Goal: Information Seeking & Learning: Understand process/instructions

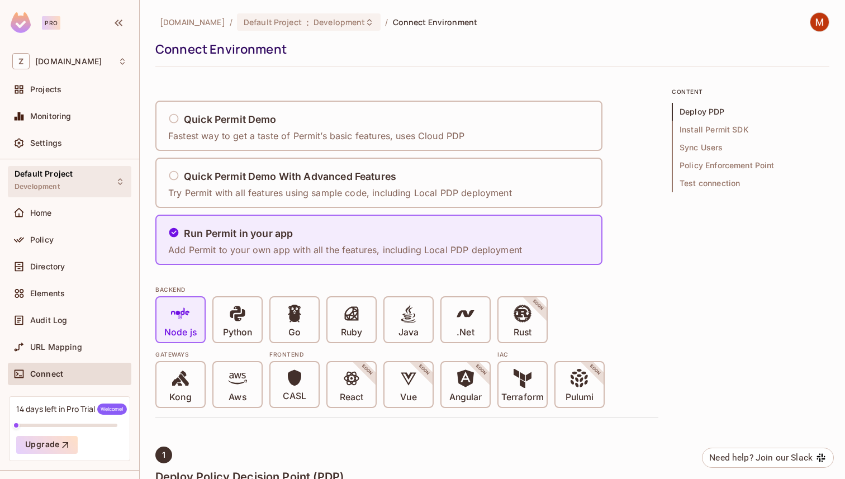
click at [54, 183] on span "Development" at bounding box center [37, 186] width 45 height 9
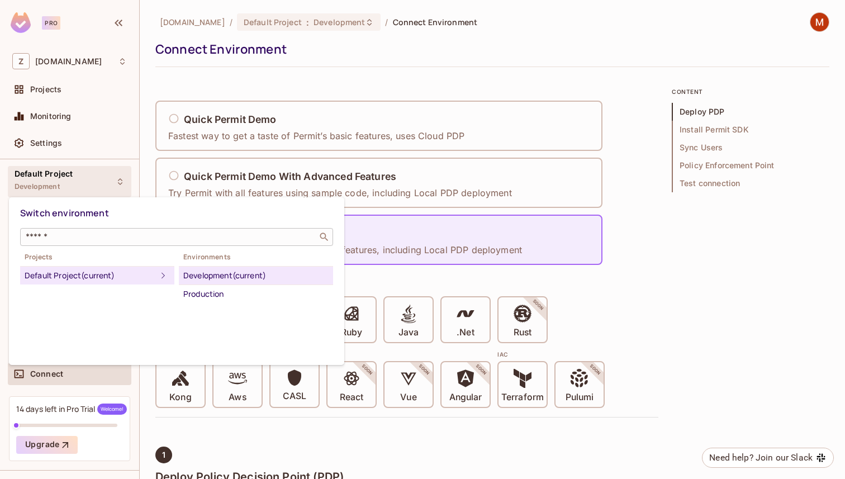
click at [95, 240] on input "text" at bounding box center [168, 236] width 291 height 11
click at [144, 98] on div at bounding box center [422, 239] width 845 height 479
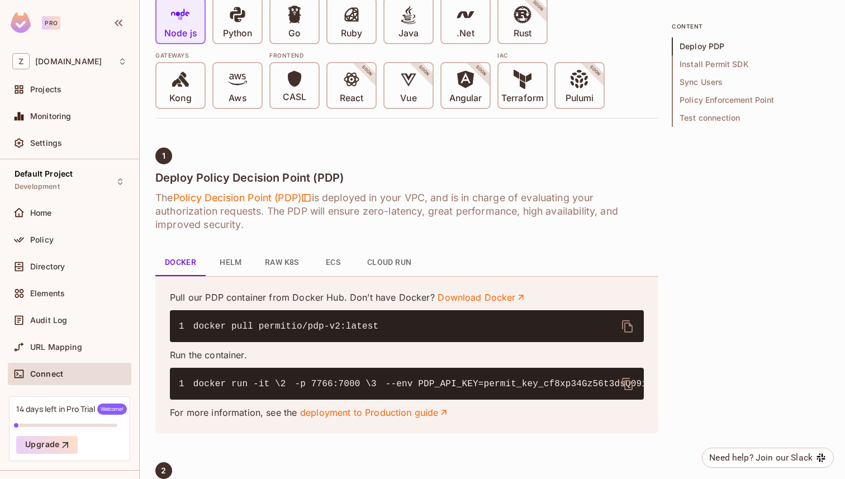
scroll to position [310, 0]
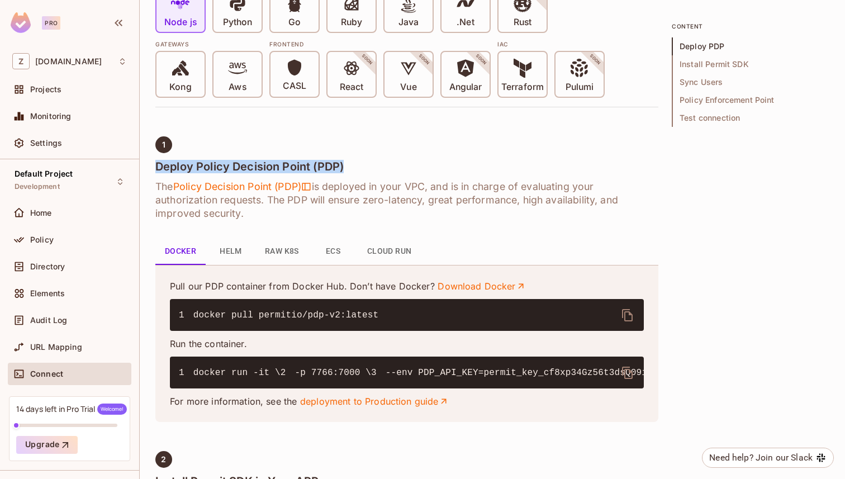
drag, startPoint x: 157, startPoint y: 165, endPoint x: 359, endPoint y: 172, distance: 202.4
click at [352, 172] on h4 "Deploy Policy Decision Point (PDP)" at bounding box center [406, 166] width 503 height 13
click at [359, 172] on h4 "Deploy Policy Decision Point (PDP)" at bounding box center [406, 166] width 503 height 13
drag, startPoint x: 155, startPoint y: 187, endPoint x: 410, endPoint y: 212, distance: 255.6
click at [404, 210] on h6 "The Policy Decision Point (PDP) is deployed in your VPC, and is in charge of ev…" at bounding box center [406, 200] width 503 height 40
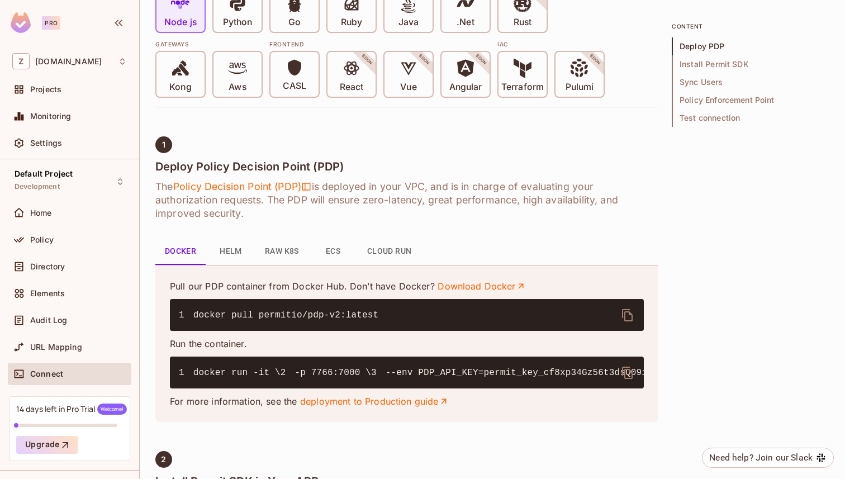
click at [410, 212] on h6 "The Policy Decision Point (PDP) is deployed in your VPC, and is in charge of ev…" at bounding box center [406, 200] width 503 height 40
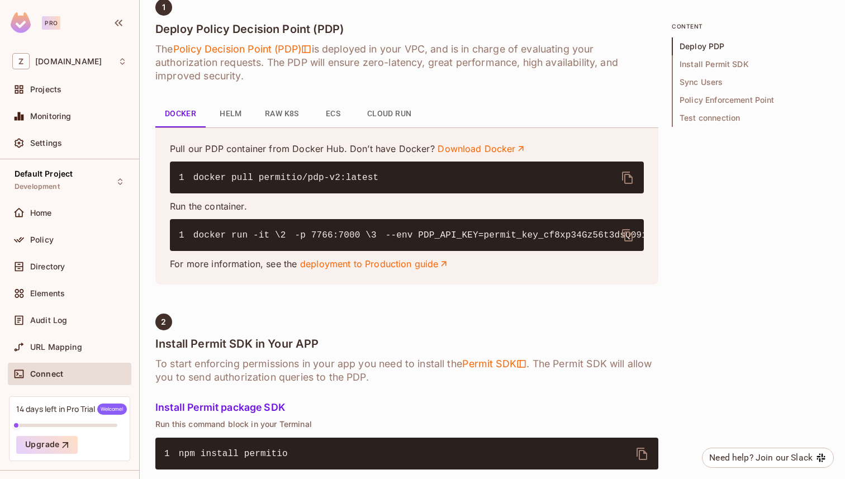
scroll to position [454, 0]
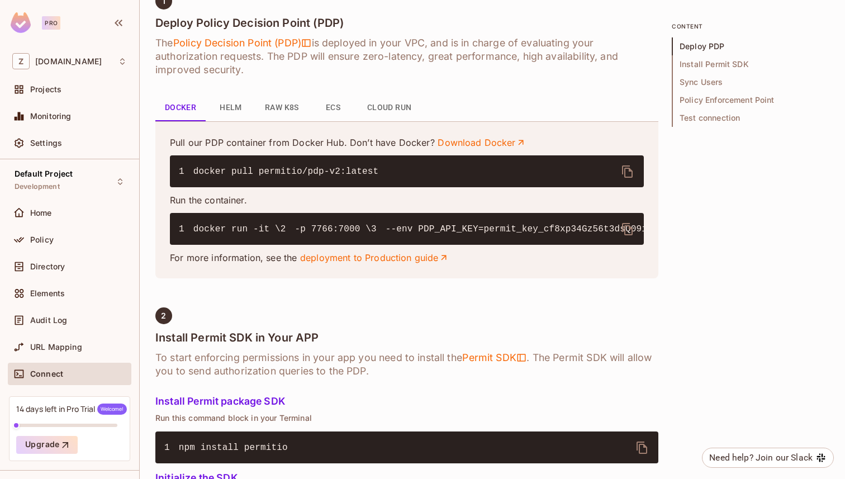
drag, startPoint x: 192, startPoint y: 224, endPoint x: 367, endPoint y: 296, distance: 189.2
click at [363, 245] on pre "1 docker run -it \ 2 -p 7766:7000 \ 3 --env PDP_API_KEY=permit_key_cf8xp34Gz56t…" at bounding box center [407, 229] width 474 height 32
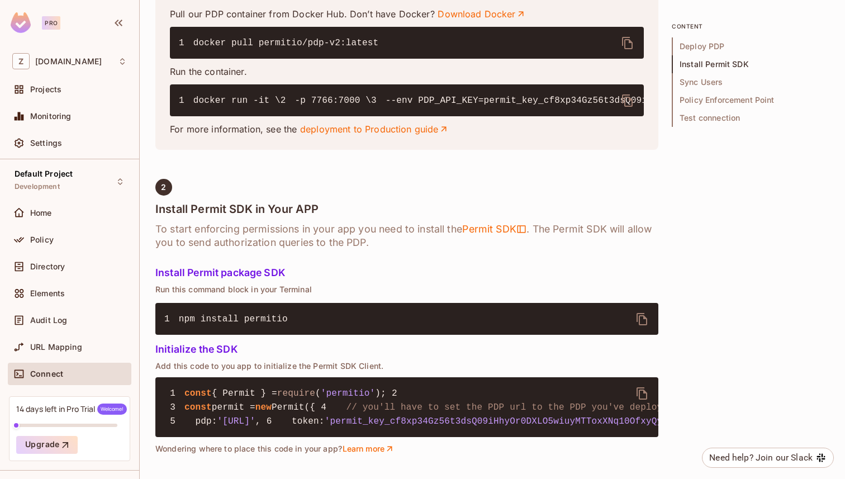
scroll to position [586, 0]
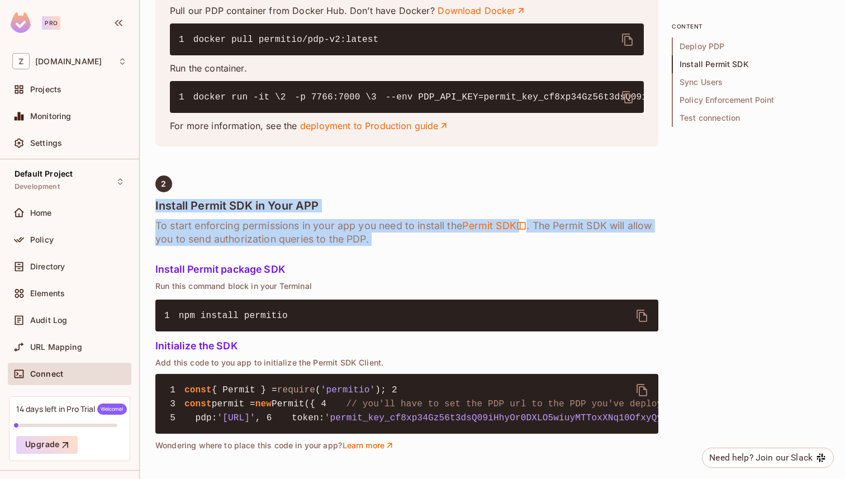
drag, startPoint x: 154, startPoint y: 258, endPoint x: 400, endPoint y: 304, distance: 250.7
click at [399, 303] on div "[DOMAIN_NAME] / Default Project : Development / Connect Environment Connect Env…" at bounding box center [492, 239] width 705 height 479
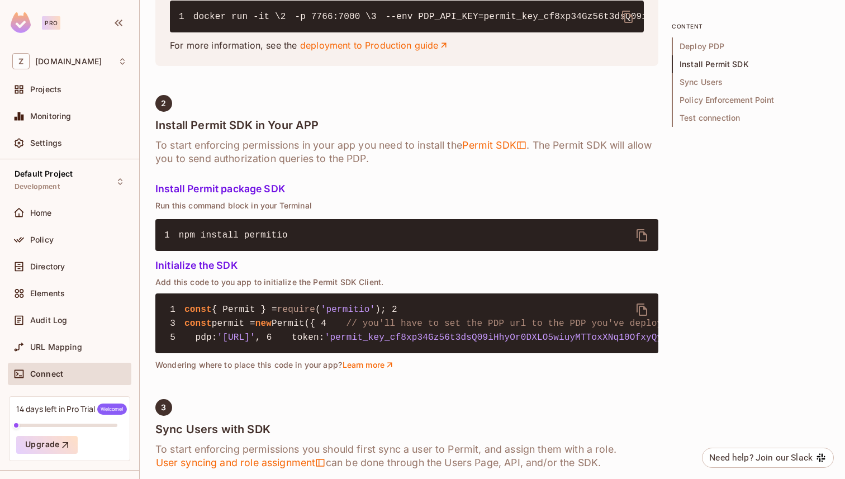
scroll to position [700, 0]
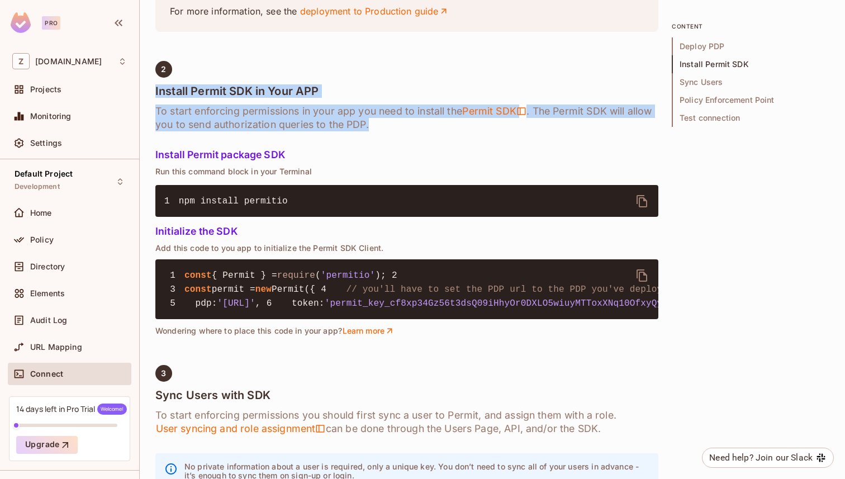
drag, startPoint x: 153, startPoint y: 146, endPoint x: 405, endPoint y: 196, distance: 256.9
click at [400, 192] on div "[DOMAIN_NAME] / Default Project : Development / Connect Environment Connect Env…" at bounding box center [492, 239] width 705 height 479
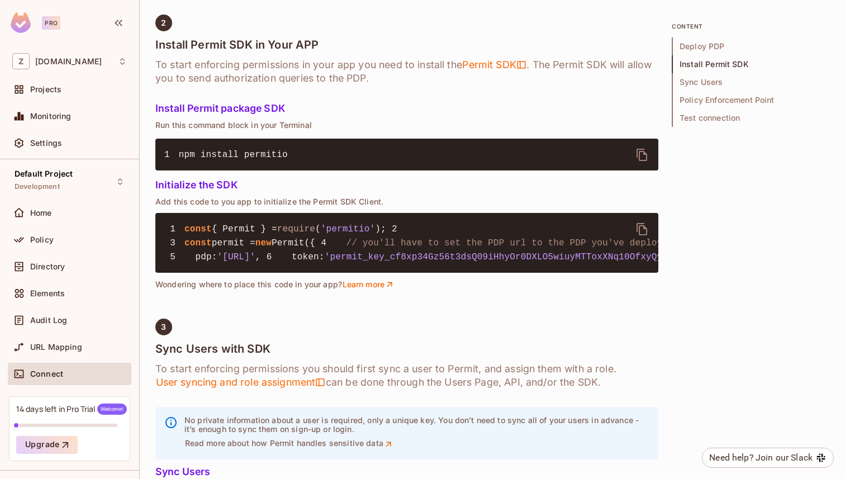
scroll to position [785, 0]
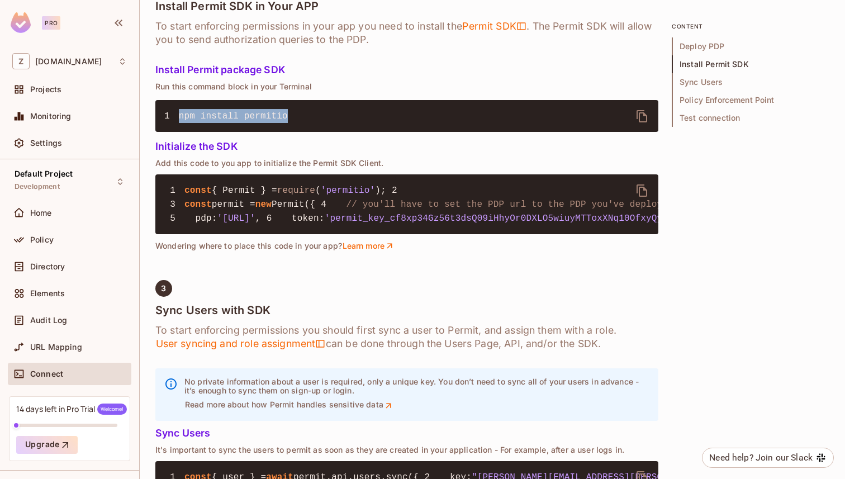
drag, startPoint x: 181, startPoint y: 167, endPoint x: 411, endPoint y: 167, distance: 230.3
click at [404, 132] on pre "1 npm install permitio" at bounding box center [406, 116] width 503 height 32
click at [411, 132] on pre "1 npm install permitio" at bounding box center [406, 116] width 503 height 32
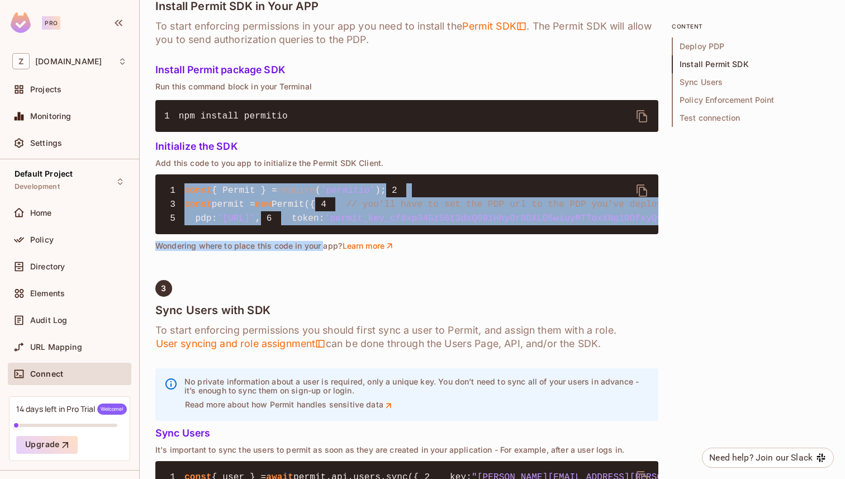
drag, startPoint x: 187, startPoint y: 242, endPoint x: 358, endPoint y: 382, distance: 220.9
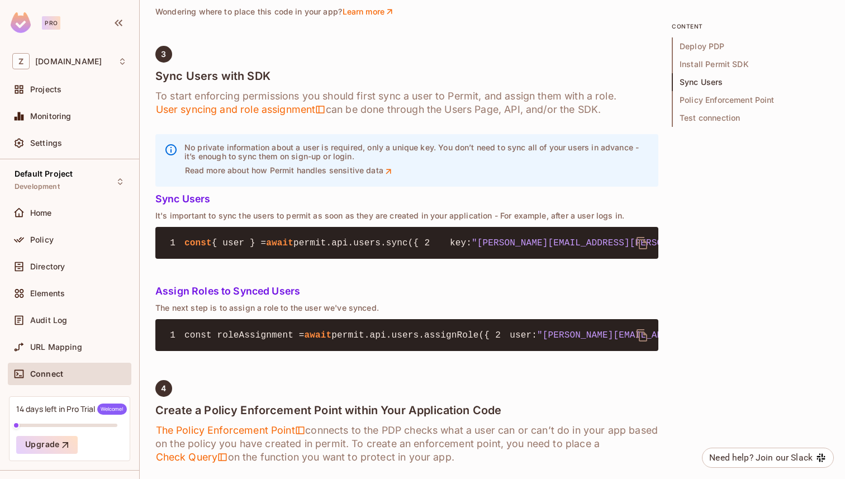
scroll to position [1030, 0]
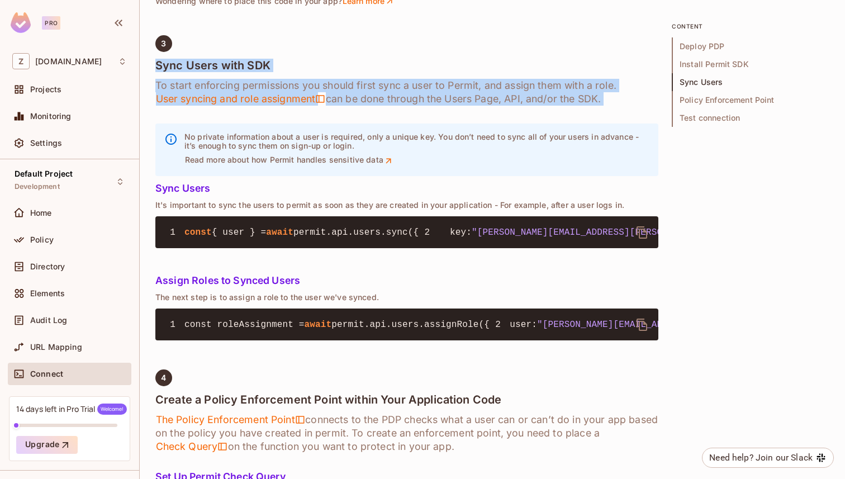
drag, startPoint x: 157, startPoint y: 167, endPoint x: 504, endPoint y: 231, distance: 353.1
click at [492, 233] on div "1 Deploy Policy Decision Point (PDP) The Policy Decision Point (PDP) is deploye…" at bounding box center [406, 381] width 503 height 1931
click at [445, 106] on h6 "To start enforcing permissions you should first sync a user to Permit, and assi…" at bounding box center [406, 92] width 503 height 27
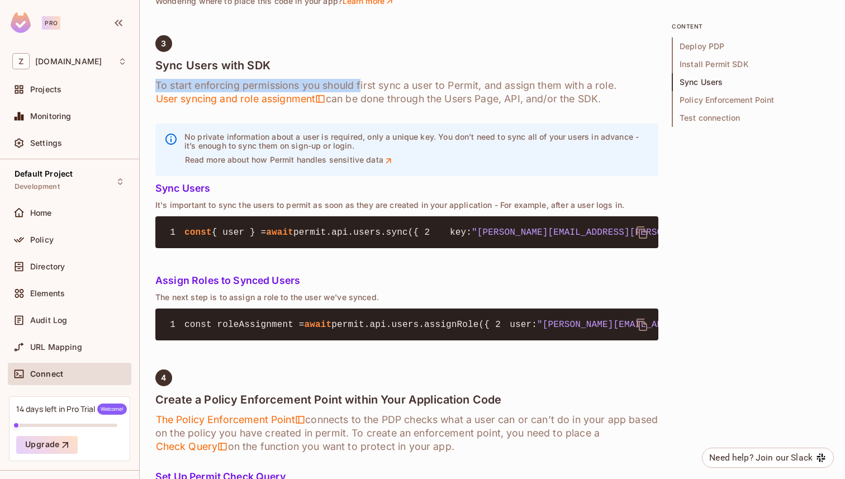
drag, startPoint x: 157, startPoint y: 188, endPoint x: 389, endPoint y: 188, distance: 232.0
click at [381, 106] on h6 "To start enforcing permissions you should first sync a user to Permit, and assi…" at bounding box center [406, 92] width 503 height 27
click at [389, 106] on h6 "To start enforcing permissions you should first sync a user to Permit, and assi…" at bounding box center [406, 92] width 503 height 27
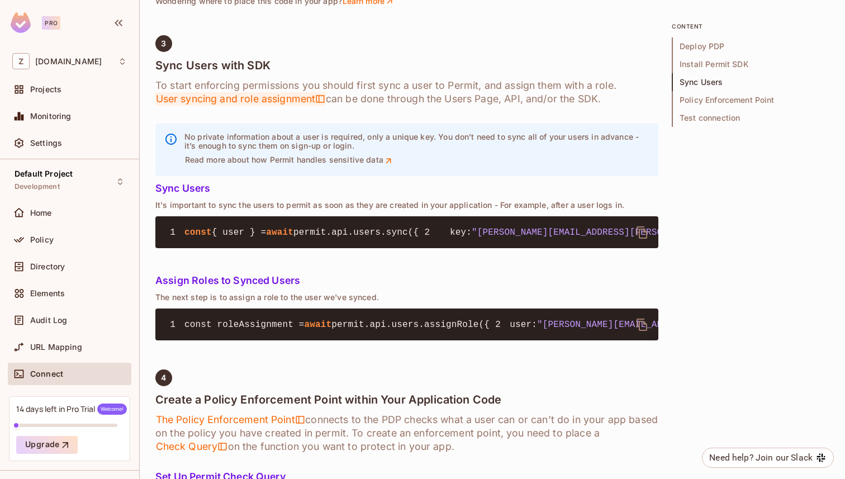
click at [288, 106] on span "User syncing and role assignment" at bounding box center [240, 98] width 170 height 13
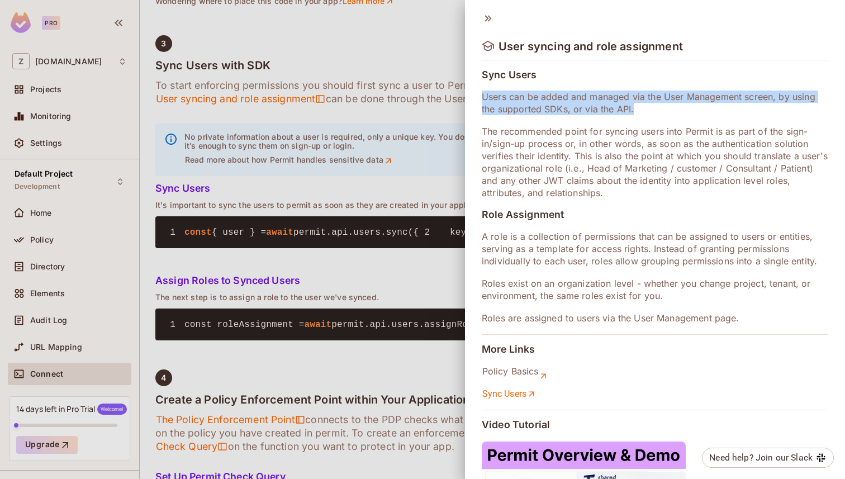
drag, startPoint x: 482, startPoint y: 97, endPoint x: 670, endPoint y: 113, distance: 187.9
click at [663, 113] on p "Users can be added and managed via the User Management screen, by using the sup…" at bounding box center [655, 103] width 347 height 25
click at [670, 113] on p "Users can be added and managed via the User Management screen, by using the sup…" at bounding box center [655, 103] width 347 height 25
drag, startPoint x: 479, startPoint y: 94, endPoint x: 753, endPoint y: 128, distance: 276.5
click at [752, 128] on div "User syncing and role assignment Sync Users Users can be added and managed via …" at bounding box center [655, 239] width 380 height 479
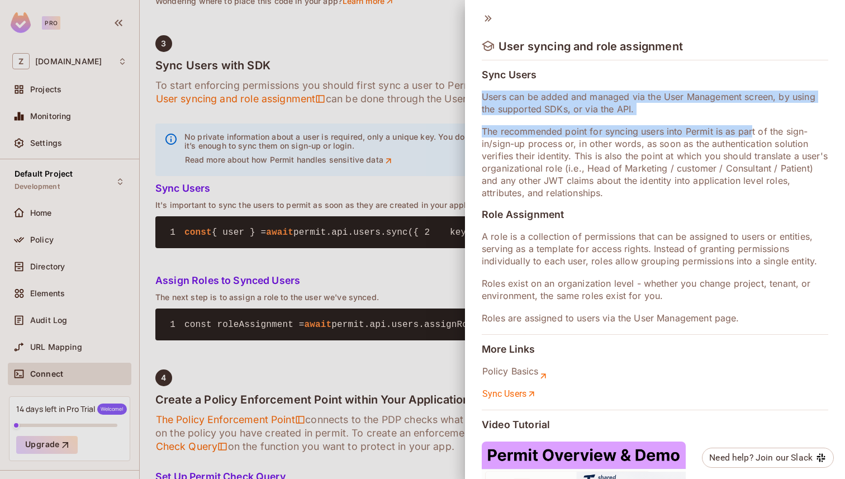
click at [753, 128] on p "The recommended point for syncing users into Permit is as part of the sign-in/s…" at bounding box center [655, 162] width 347 height 74
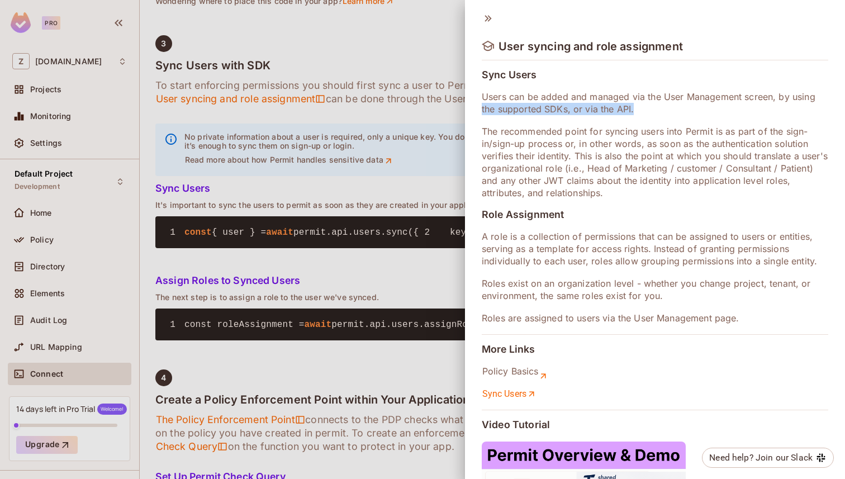
drag, startPoint x: 481, startPoint y: 103, endPoint x: 662, endPoint y: 105, distance: 180.5
click at [653, 105] on p "Users can be added and managed via the User Management screen, by using the sup…" at bounding box center [655, 103] width 347 height 25
click at [662, 105] on p "Users can be added and managed via the User Management screen, by using the sup…" at bounding box center [655, 103] width 347 height 25
drag, startPoint x: 483, startPoint y: 131, endPoint x: 611, endPoint y: 132, distance: 128.6
click at [604, 131] on p "The recommended point for syncing users into Permit is as part of the sign-in/s…" at bounding box center [655, 162] width 347 height 74
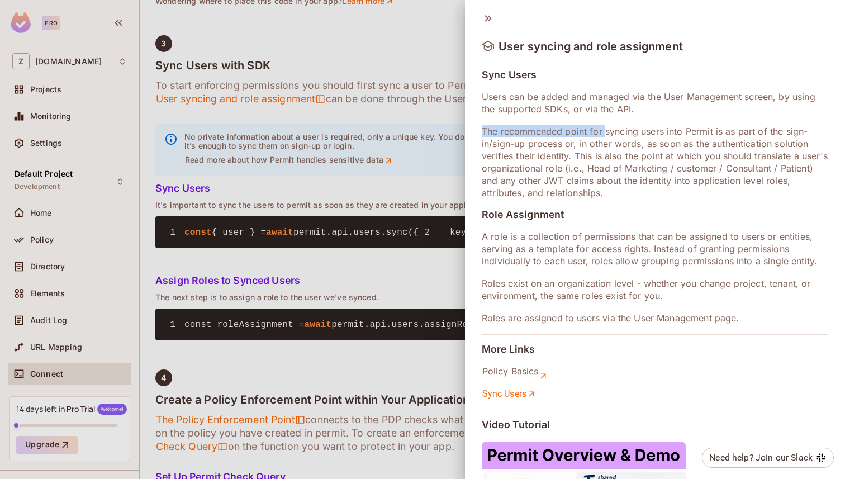
click at [611, 132] on p "The recommended point for syncing users into Permit is as part of the sign-in/s…" at bounding box center [655, 162] width 347 height 74
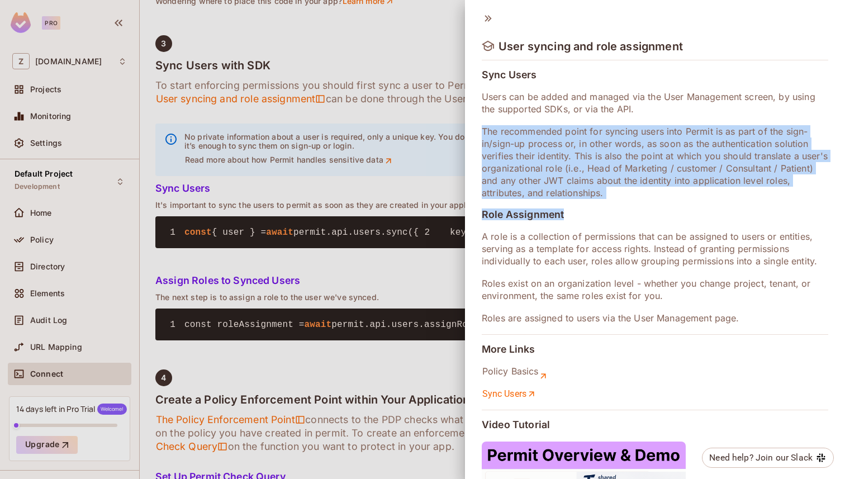
drag, startPoint x: 484, startPoint y: 130, endPoint x: 636, endPoint y: 214, distance: 172.9
click at [633, 212] on div "User syncing and role assignment Sync Users Users can be added and managed via …" at bounding box center [655, 239] width 380 height 479
click at [636, 214] on h5 "Role Assignment" at bounding box center [655, 214] width 347 height 11
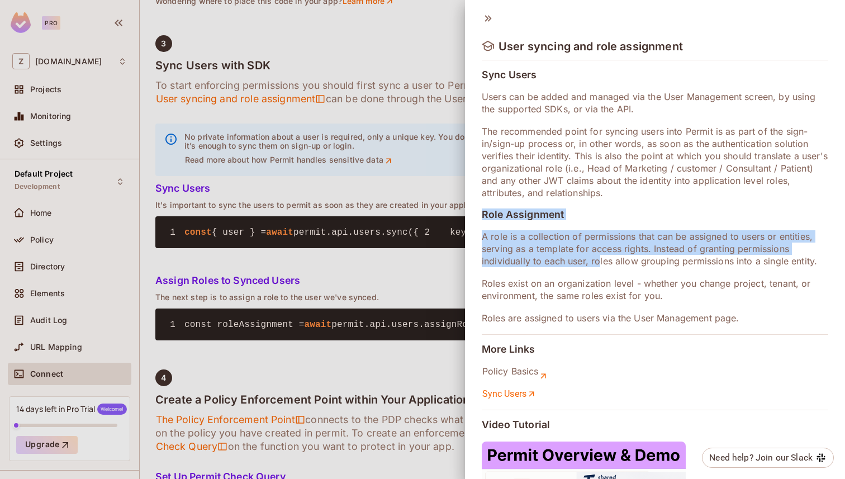
drag, startPoint x: 481, startPoint y: 212, endPoint x: 613, endPoint y: 267, distance: 143.1
click at [609, 264] on div "User syncing and role assignment Sync Users Users can be added and managed via …" at bounding box center [655, 239] width 380 height 479
click at [613, 267] on div "User syncing and role assignment Sync Users Users can be added and managed via …" at bounding box center [655, 239] width 380 height 479
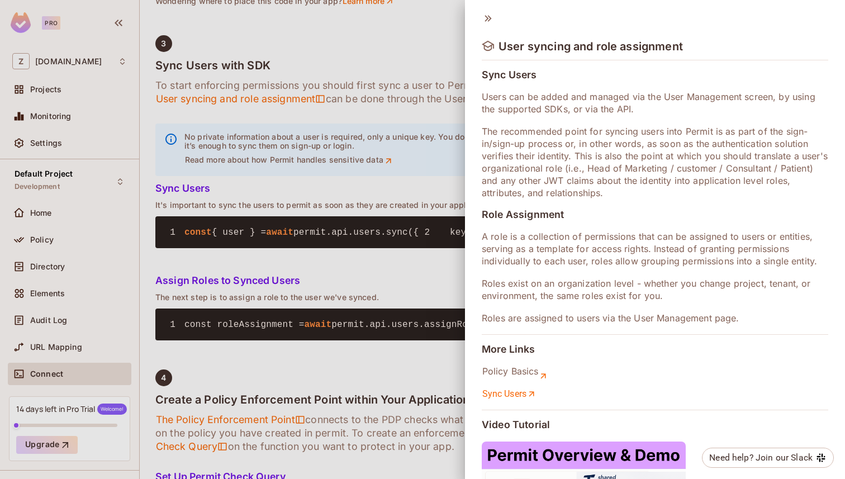
click at [440, 191] on div at bounding box center [422, 239] width 845 height 479
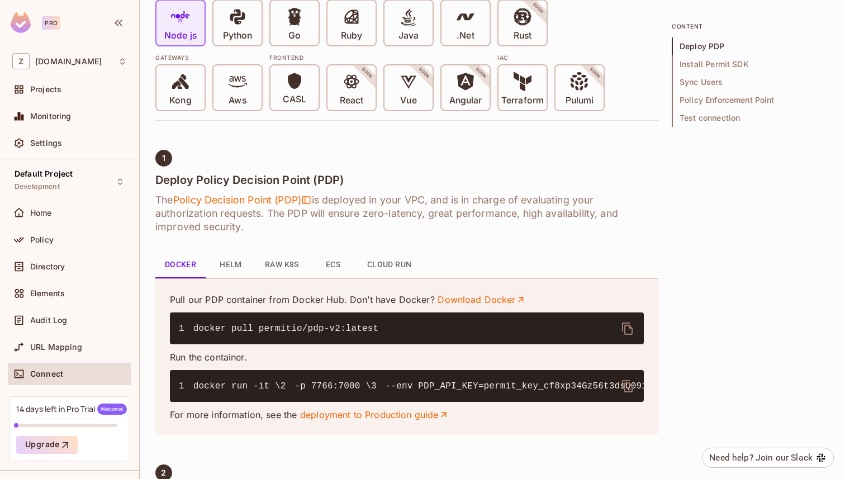
scroll to position [0, 0]
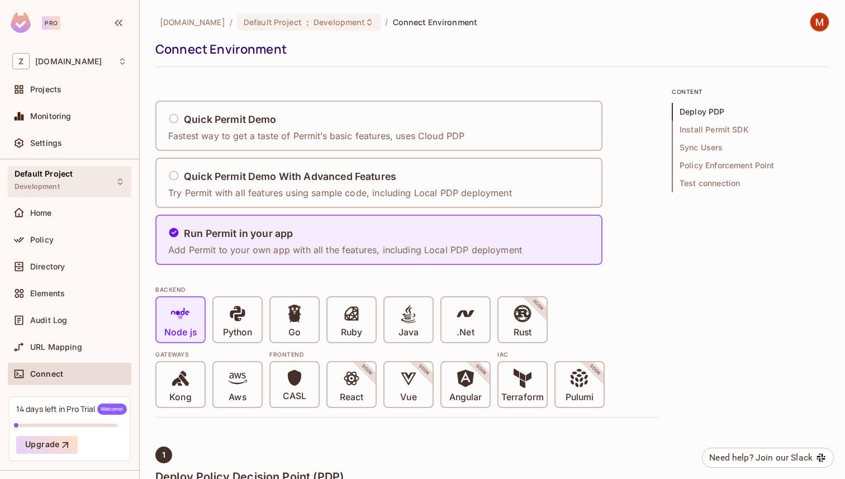
click at [106, 179] on div "Default Project Development" at bounding box center [70, 181] width 124 height 31
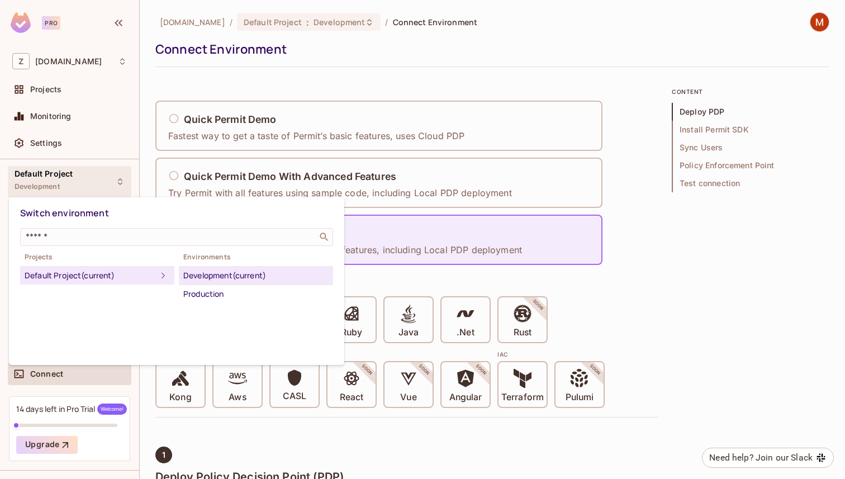
click at [106, 179] on div at bounding box center [422, 239] width 845 height 479
